Goal: Task Accomplishment & Management: Manage account settings

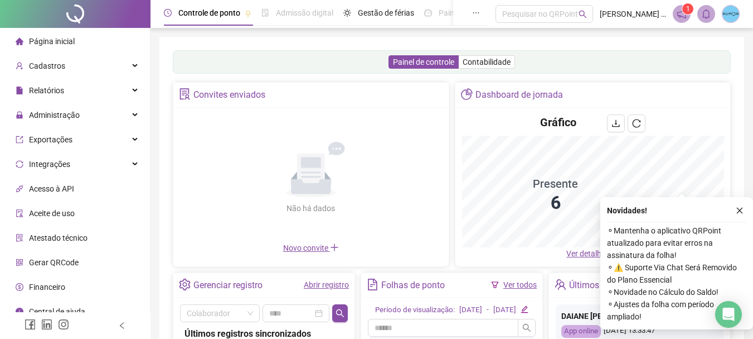
scroll to position [112, 0]
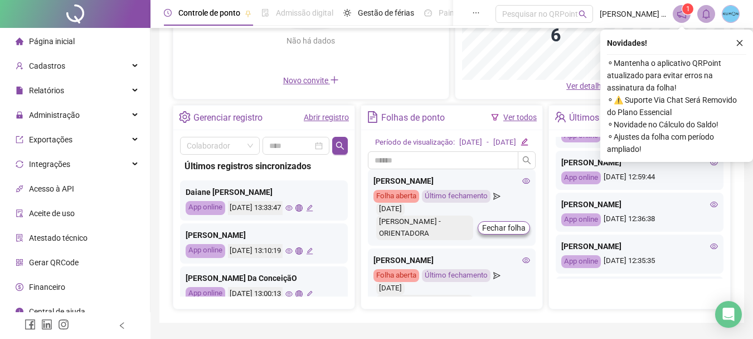
click at [740, 42] on div "Painel de controle Contabilidade Convites enviados Não há dados Não há dados No…" at bounding box center [452, 95] width 585 height 453
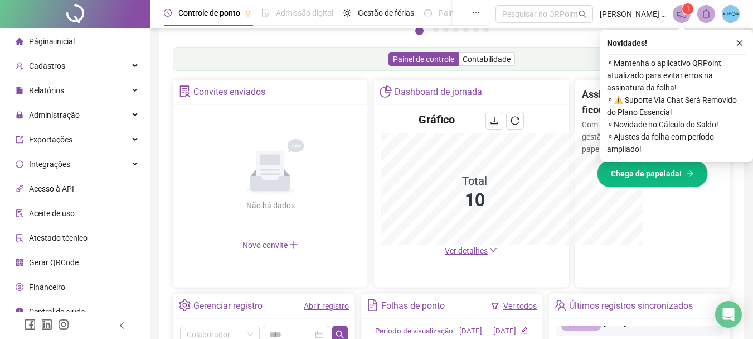
scroll to position [223, 0]
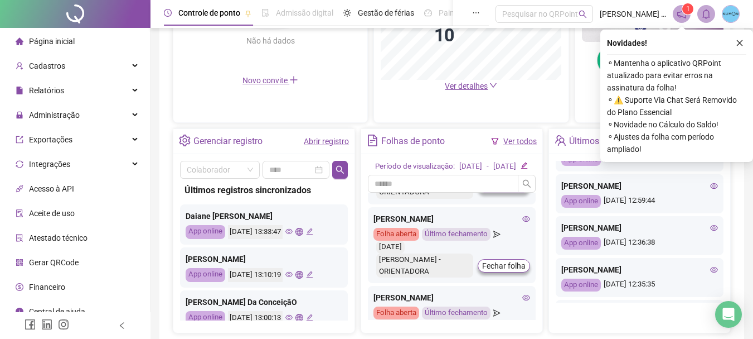
click at [736, 187] on div "Pague o QRPoint com Cartão de Crédito Sua assinatura: mais segurança, prática e…" at bounding box center [452, 25] width 585 height 641
click at [742, 46] on icon "close" at bounding box center [740, 43] width 8 height 8
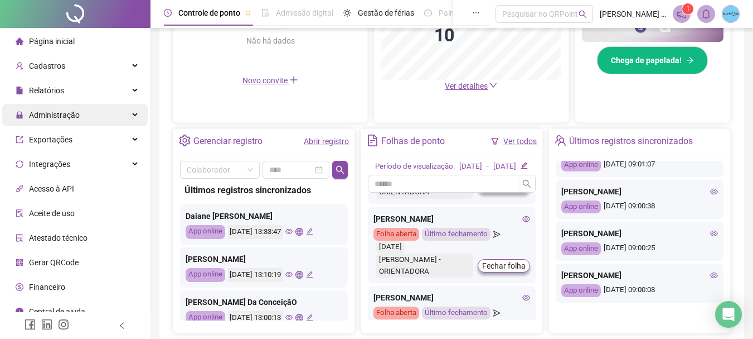
scroll to position [165, 0]
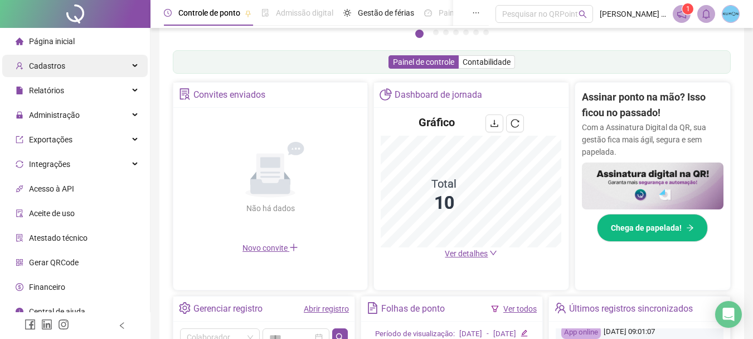
click at [119, 66] on div "Cadastros" at bounding box center [75, 66] width 146 height 22
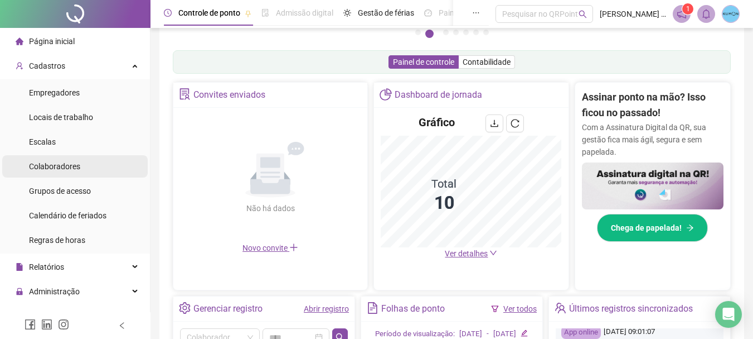
click at [69, 167] on span "Colaboradores" at bounding box center [54, 166] width 51 height 9
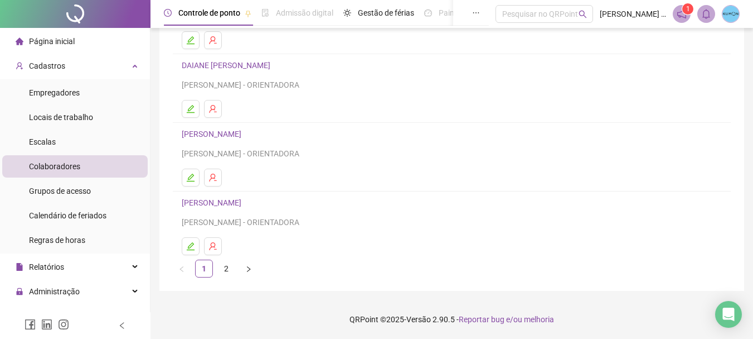
scroll to position [33, 0]
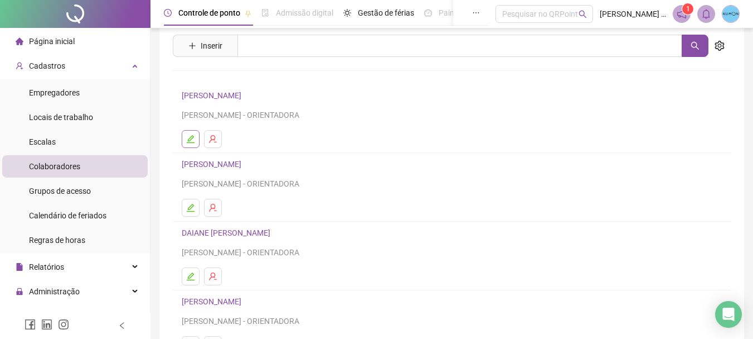
click at [192, 142] on icon "edit" at bounding box center [191, 139] width 8 height 8
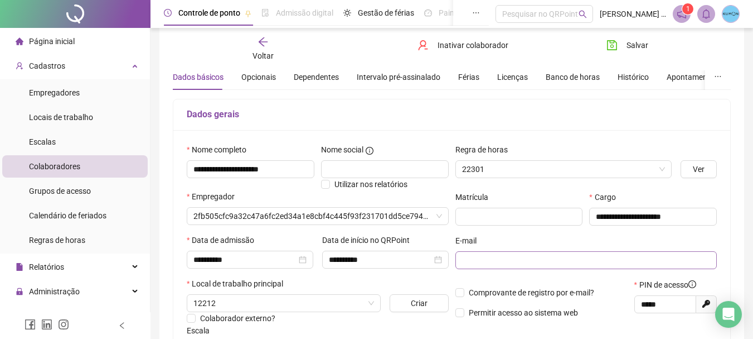
type input "**********"
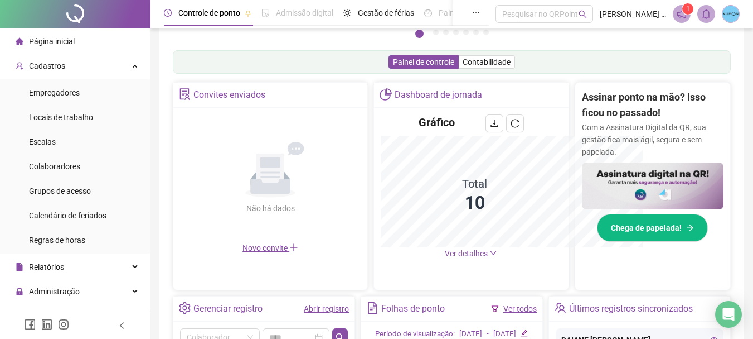
scroll to position [329, 0]
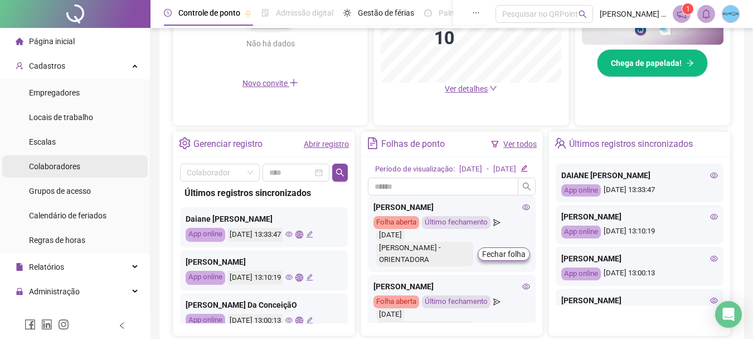
click at [57, 165] on span "Colaboradores" at bounding box center [54, 166] width 51 height 9
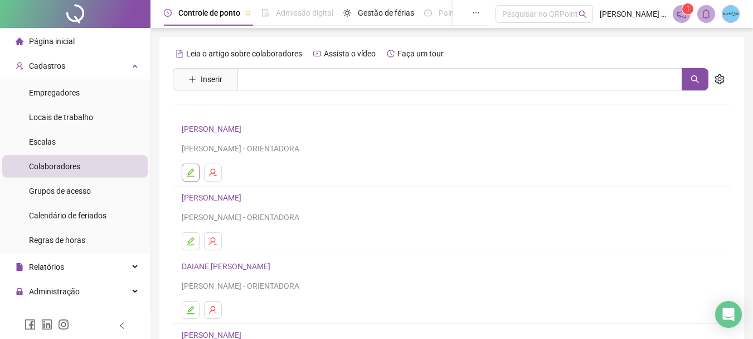
click at [189, 169] on icon "edit" at bounding box center [190, 172] width 9 height 9
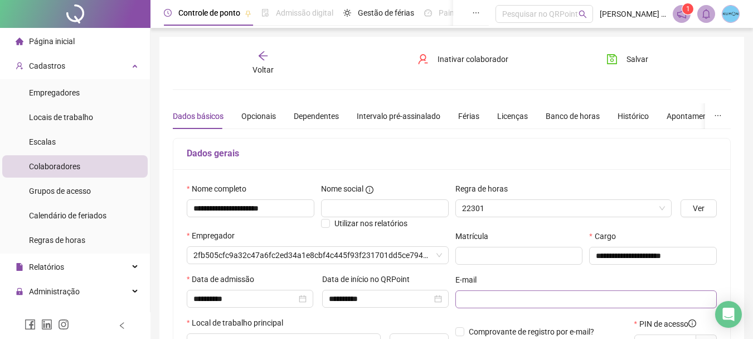
type input "**********"
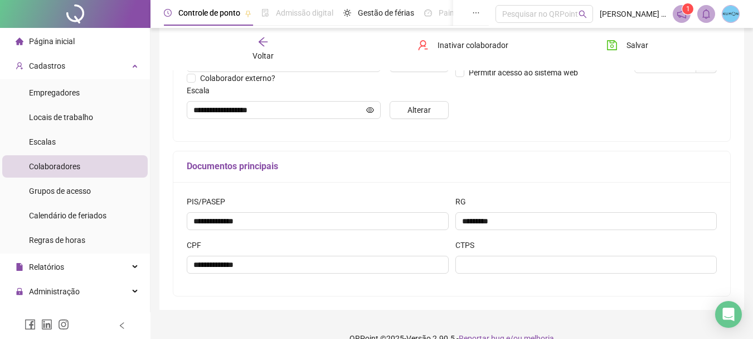
scroll to position [167, 0]
